Goal: Find specific page/section

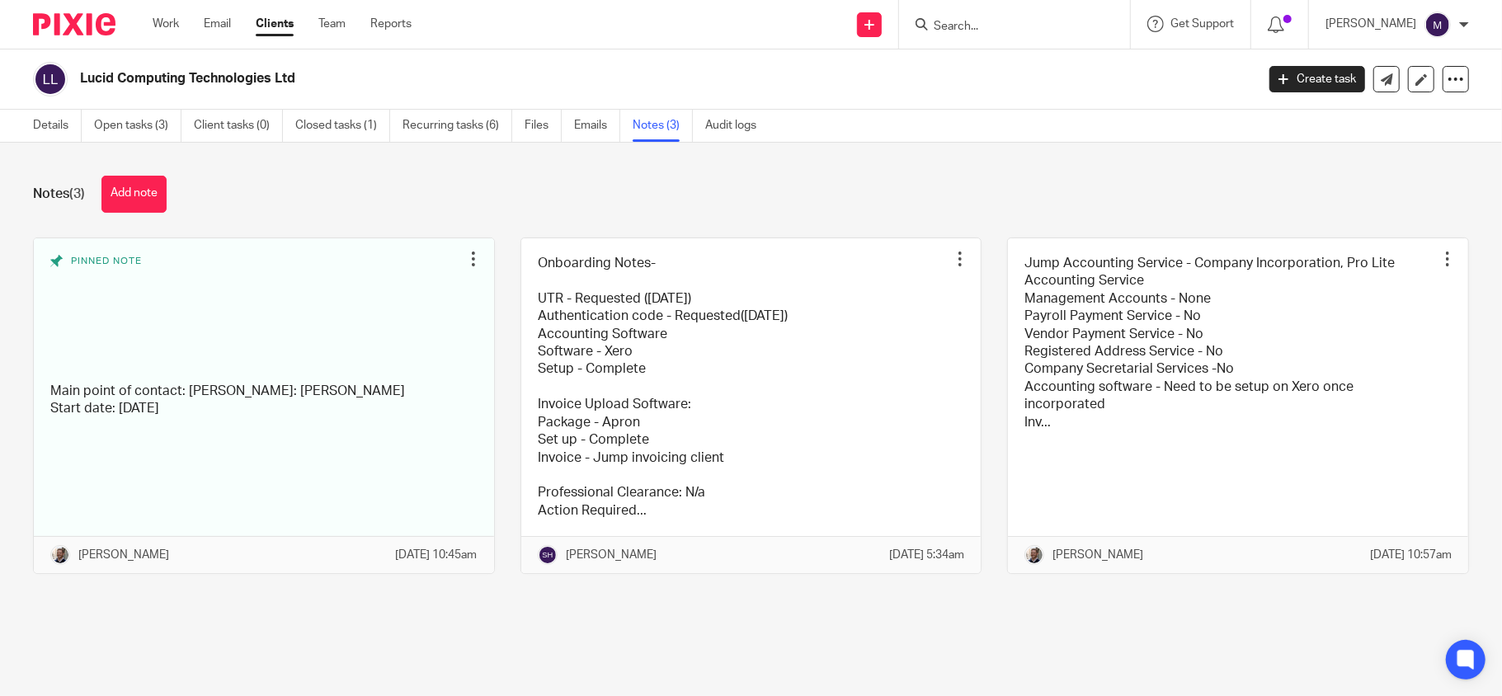
click at [1020, 23] on input "Search" at bounding box center [1006, 27] width 148 height 15
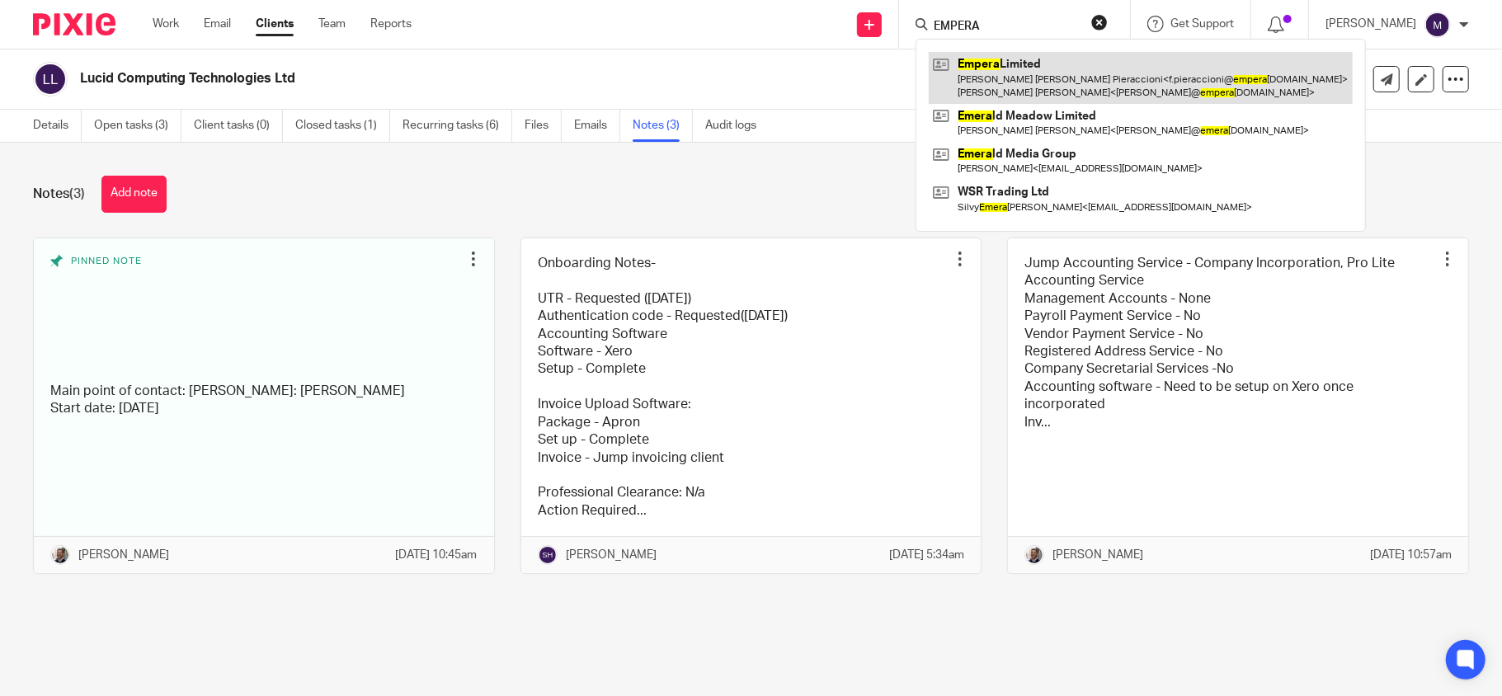
type input "EMPERA"
click at [1074, 76] on link at bounding box center [1141, 77] width 424 height 51
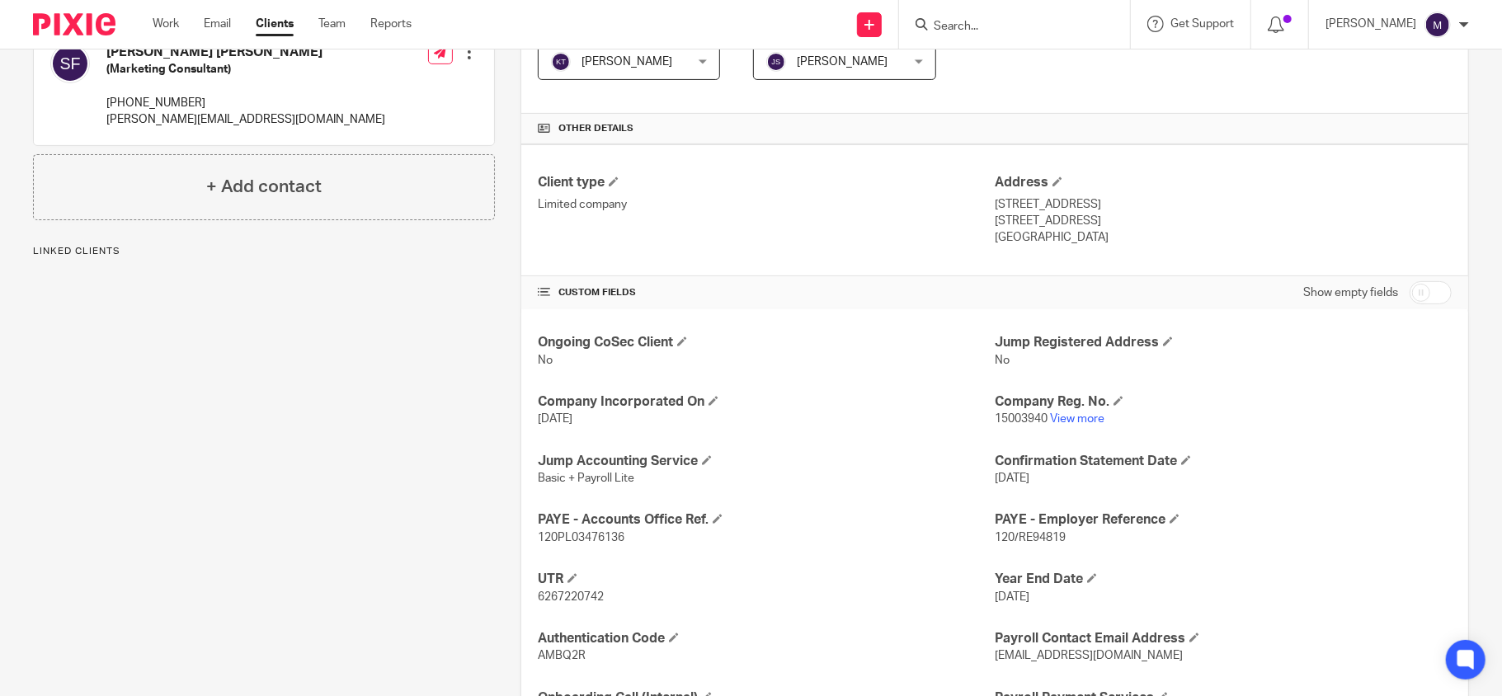
scroll to position [413, 0]
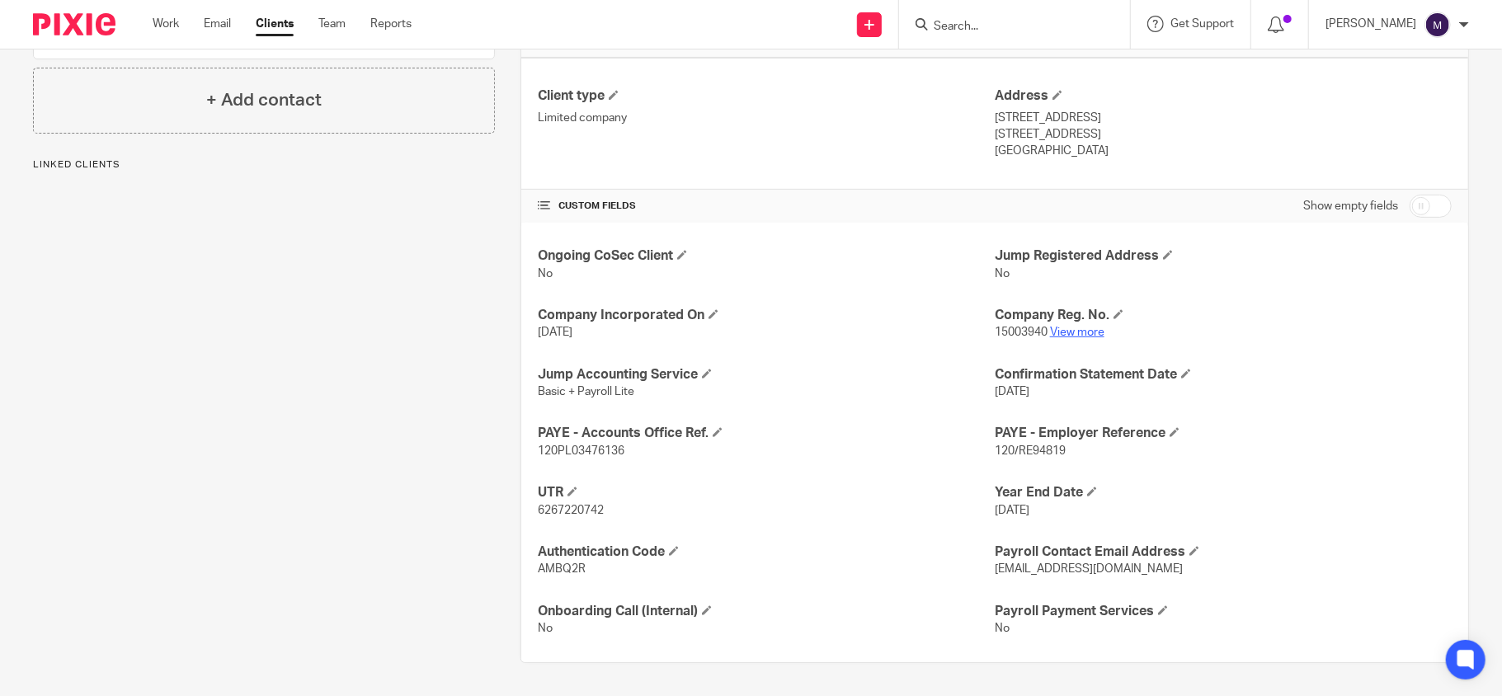
click at [1066, 333] on link "View more" at bounding box center [1077, 333] width 54 height 12
